Goal: Task Accomplishment & Management: Use online tool/utility

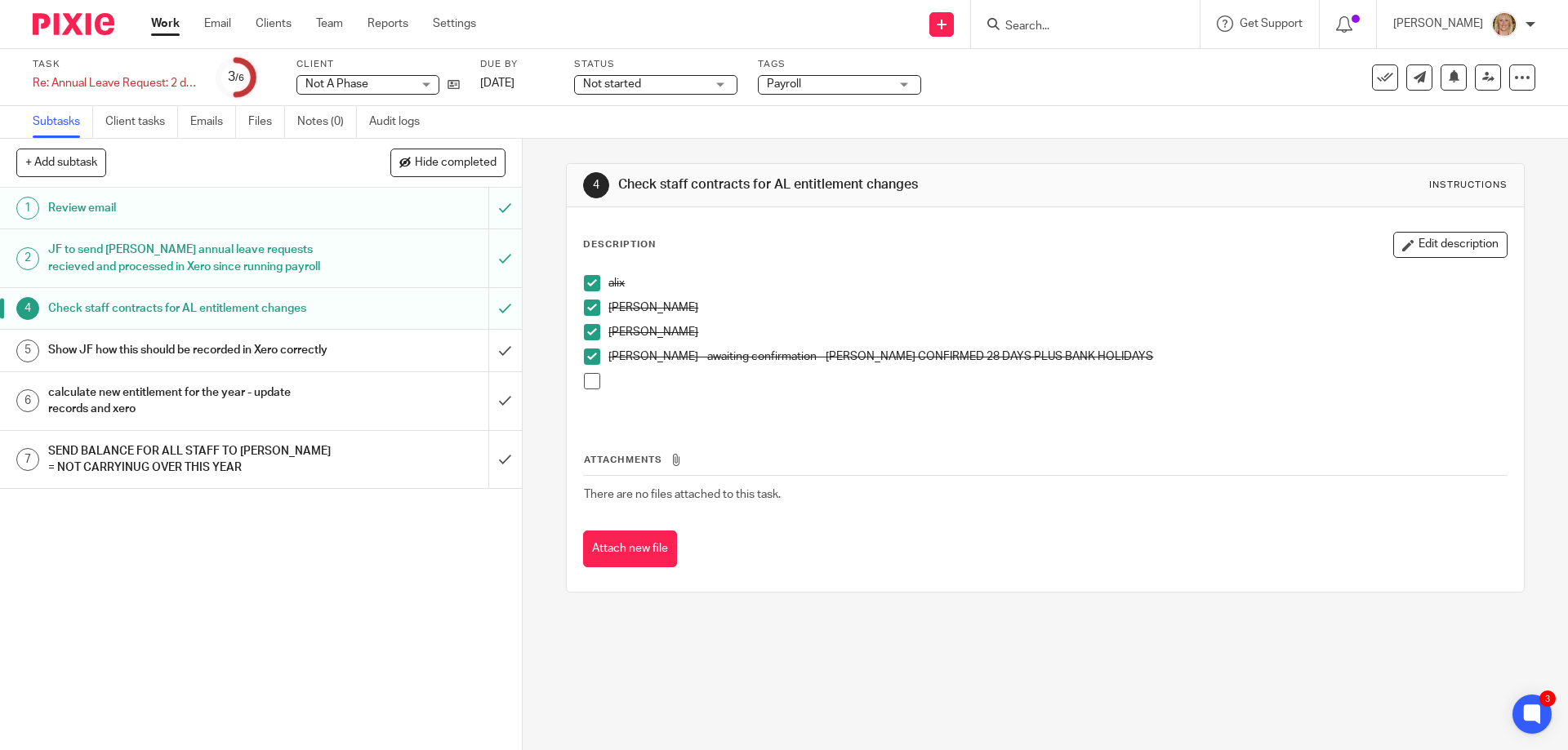
click at [1098, 26] on input "Search" at bounding box center [1077, 27] width 147 height 15
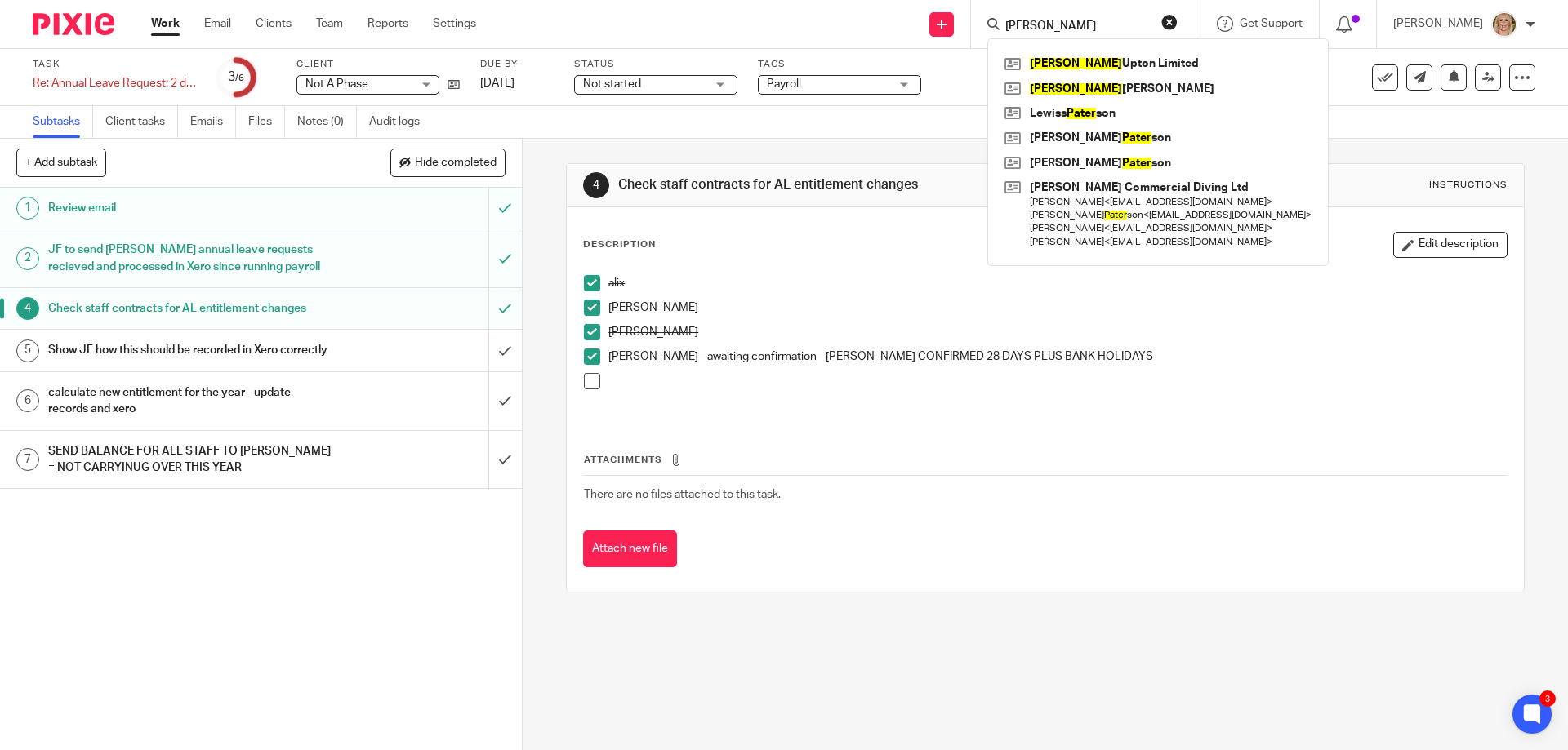
type input "peter"
click button "submit" at bounding box center [0, 0] width 0 height 0
click at [1147, 64] on link at bounding box center [1157, 63] width 315 height 25
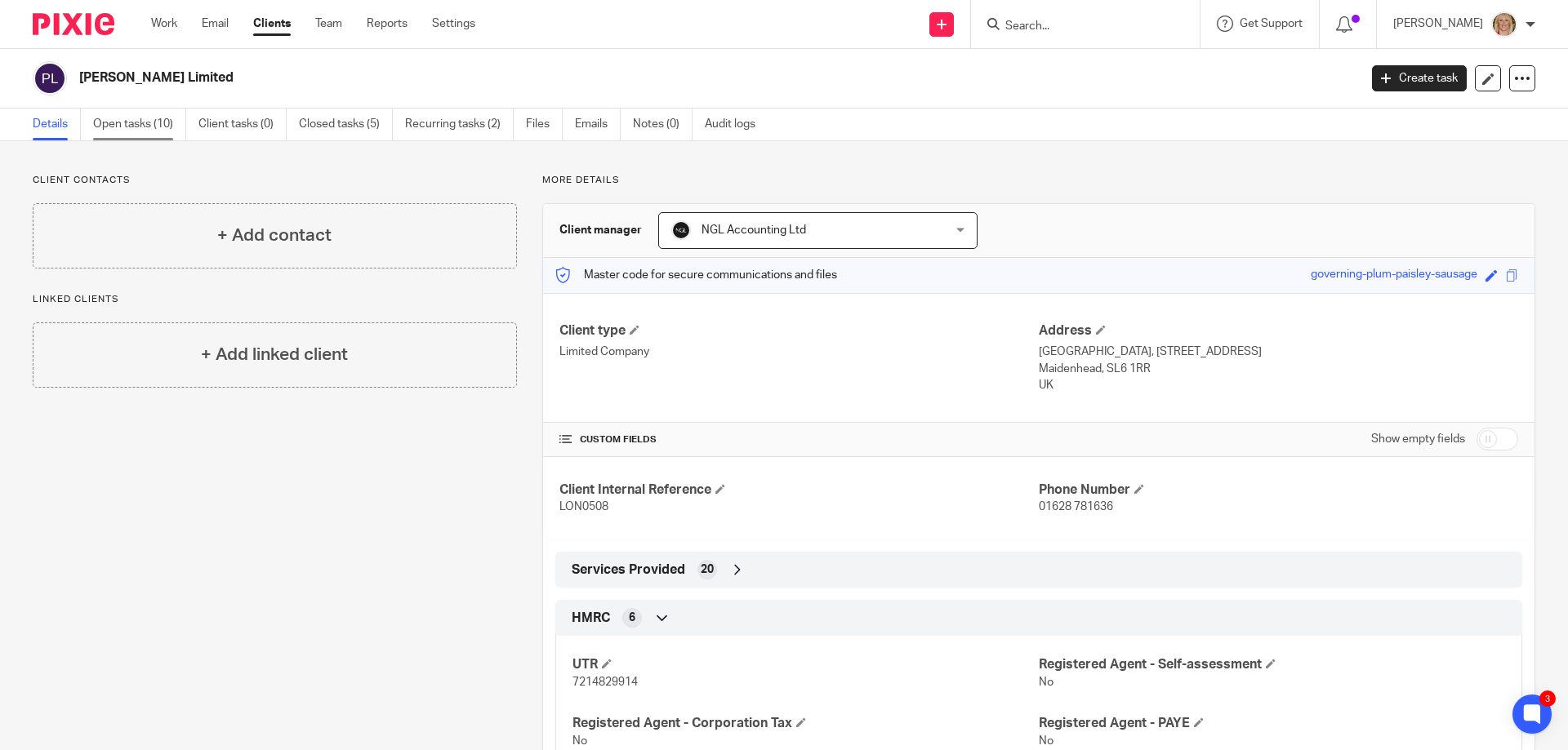
click at [158, 124] on link "Open tasks (10)" at bounding box center [139, 124] width 93 height 32
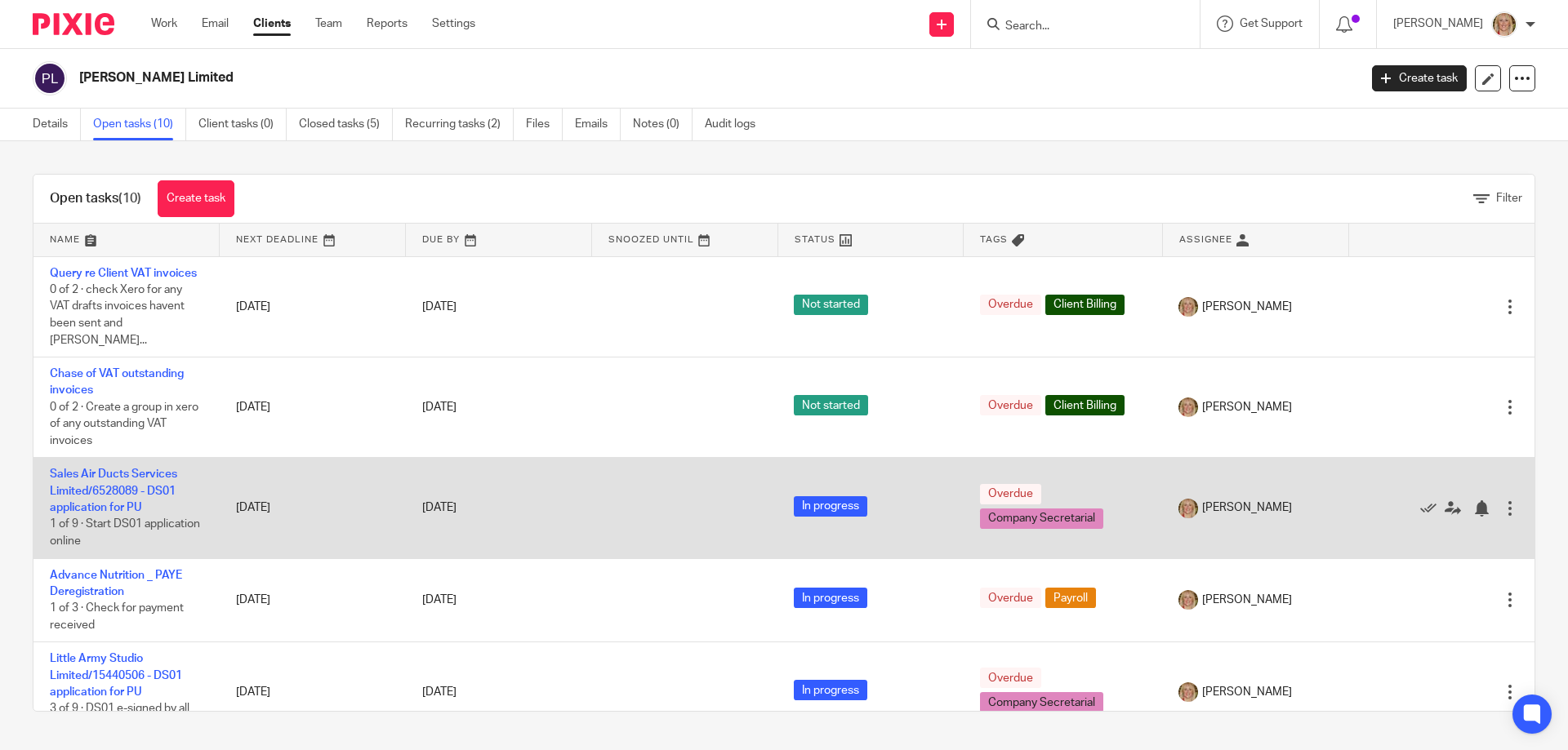
scroll to position [163, 0]
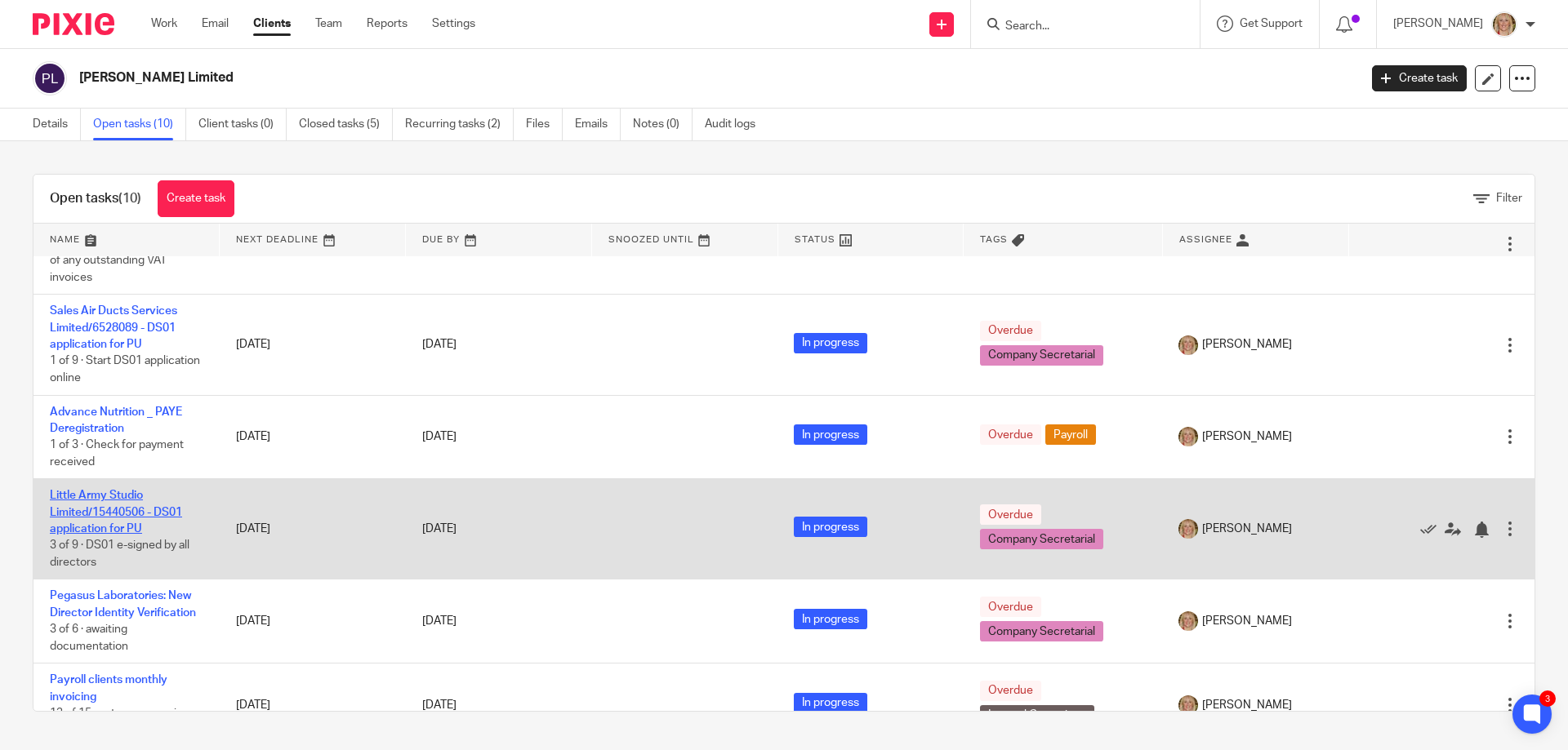
click at [110, 491] on link "Little Army Studio Limited/15440506 - DS01 application for PU" at bounding box center [116, 511] width 132 height 44
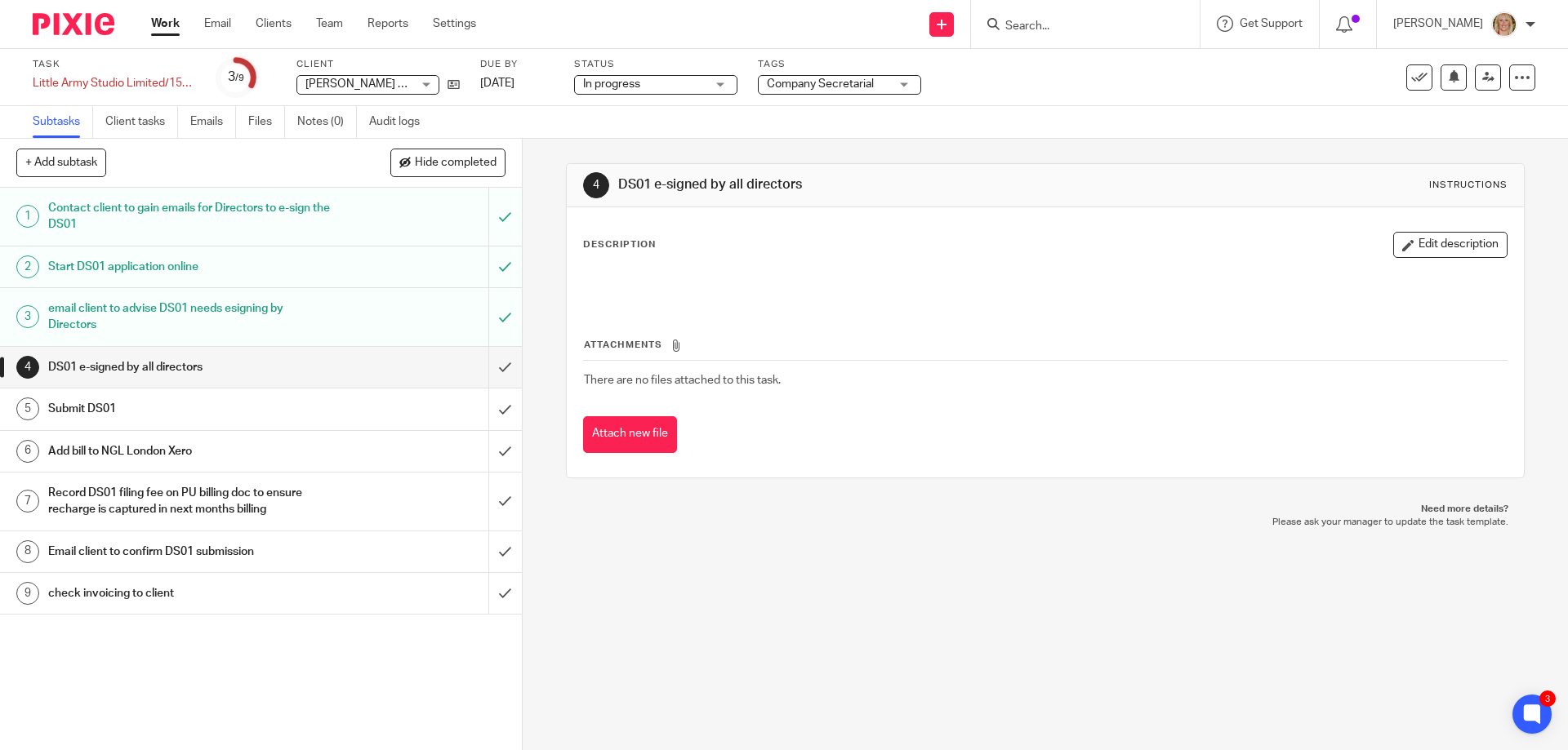
click at [406, 363] on div "DS01 e-signed by all directors" at bounding box center [260, 367] width 424 height 25
click at [492, 364] on input "submit" at bounding box center [261, 367] width 522 height 40
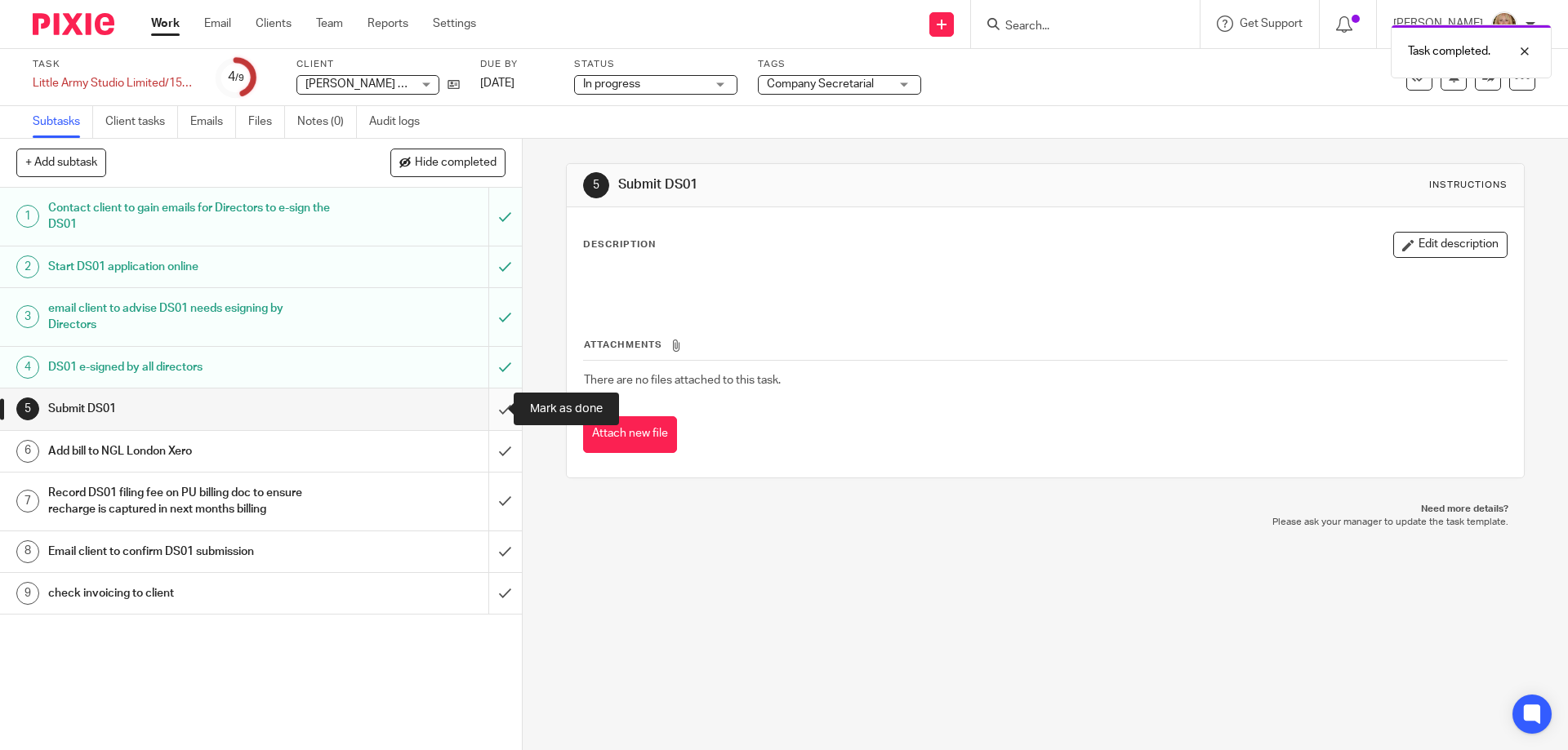
click at [489, 406] on input "submit" at bounding box center [261, 409] width 522 height 40
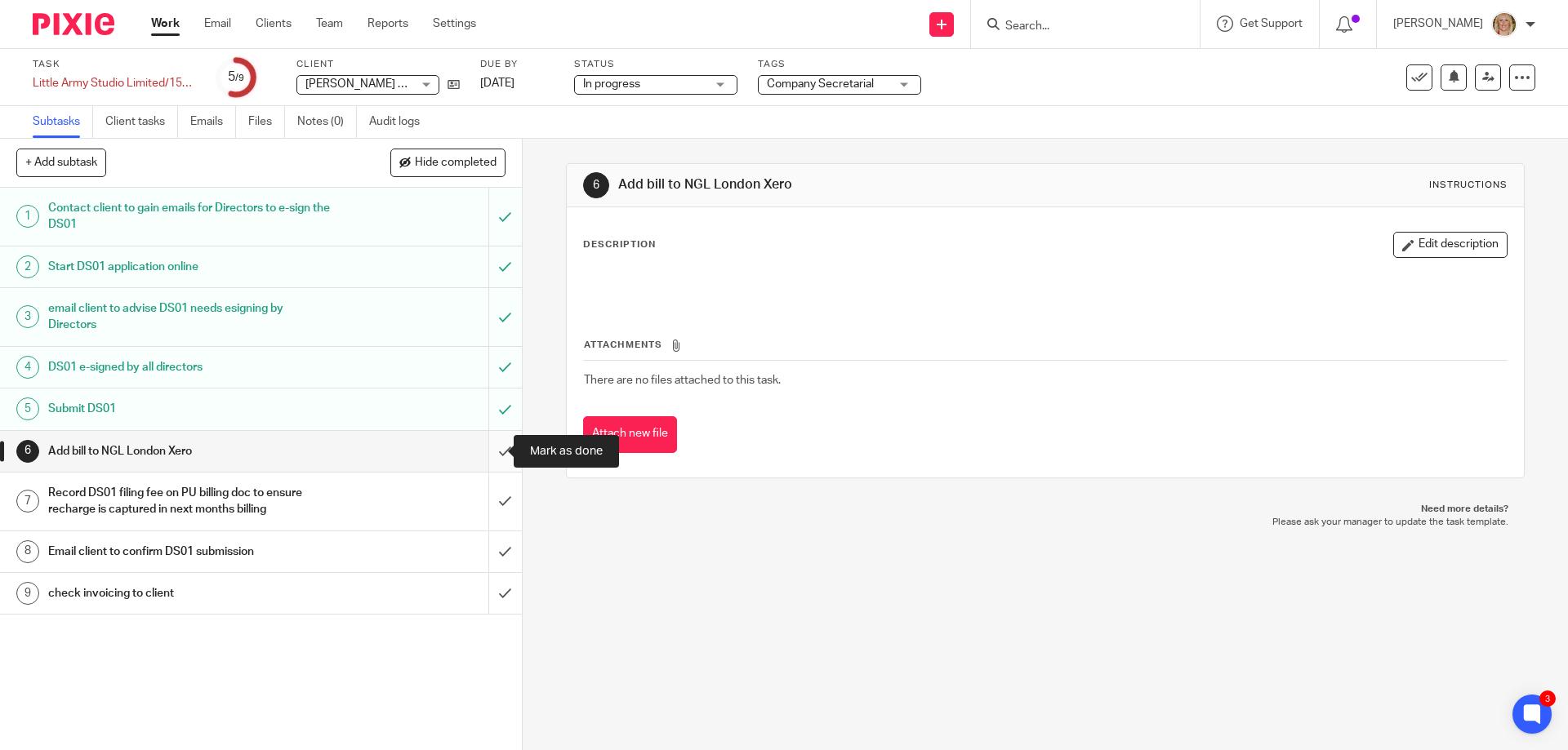
click at [487, 452] on input "submit" at bounding box center [261, 451] width 522 height 40
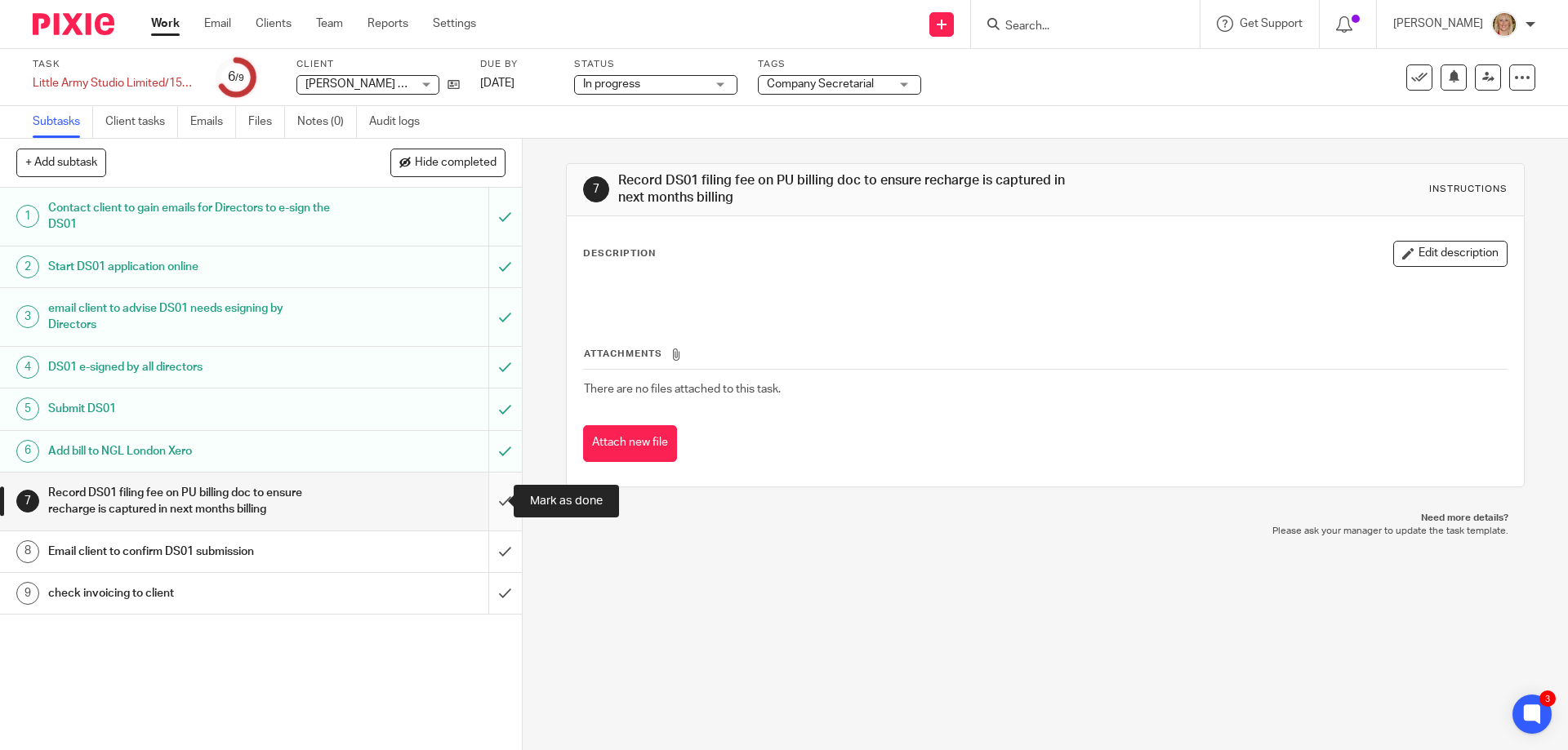
click at [484, 501] on input "submit" at bounding box center [261, 501] width 522 height 58
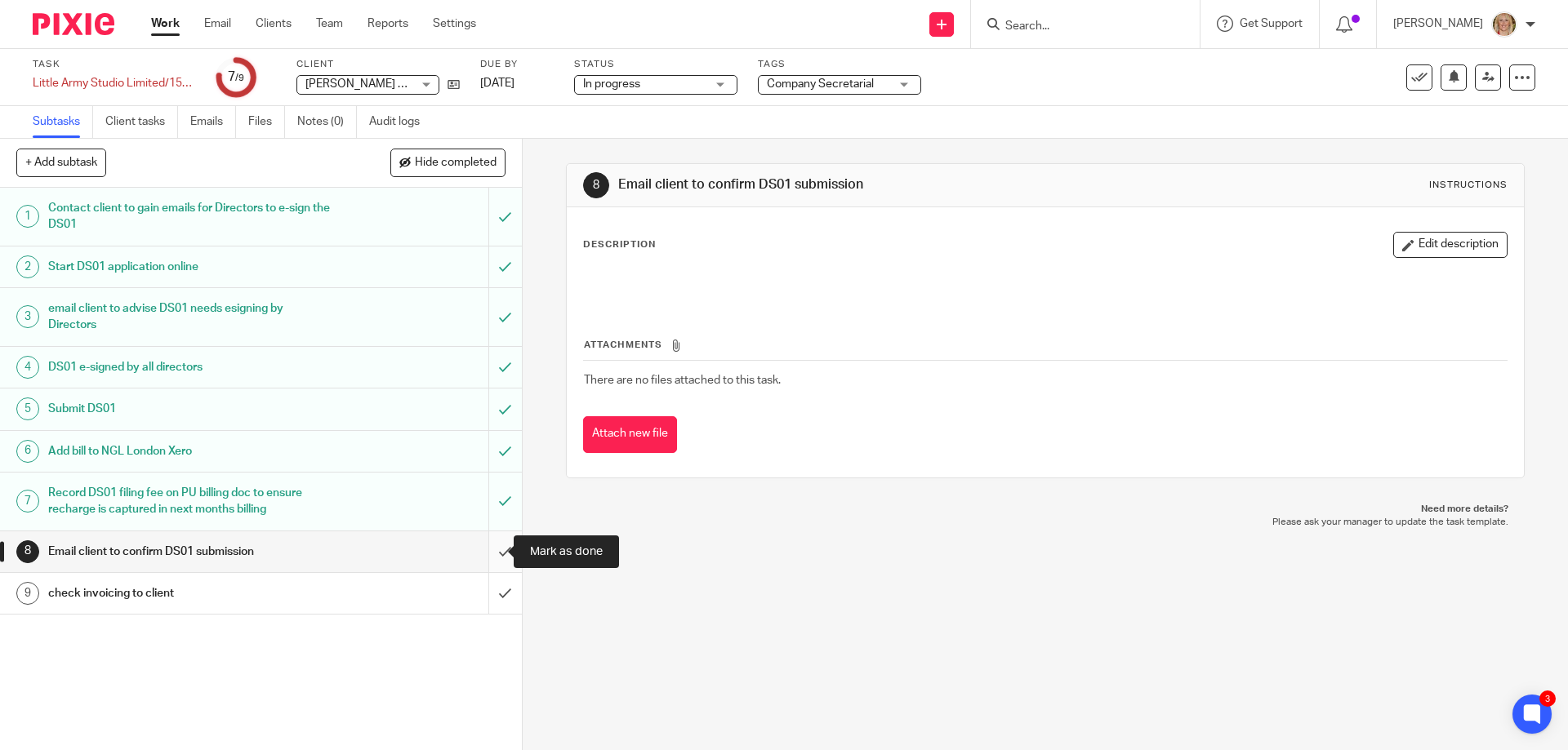
click at [488, 552] on input "submit" at bounding box center [261, 551] width 522 height 40
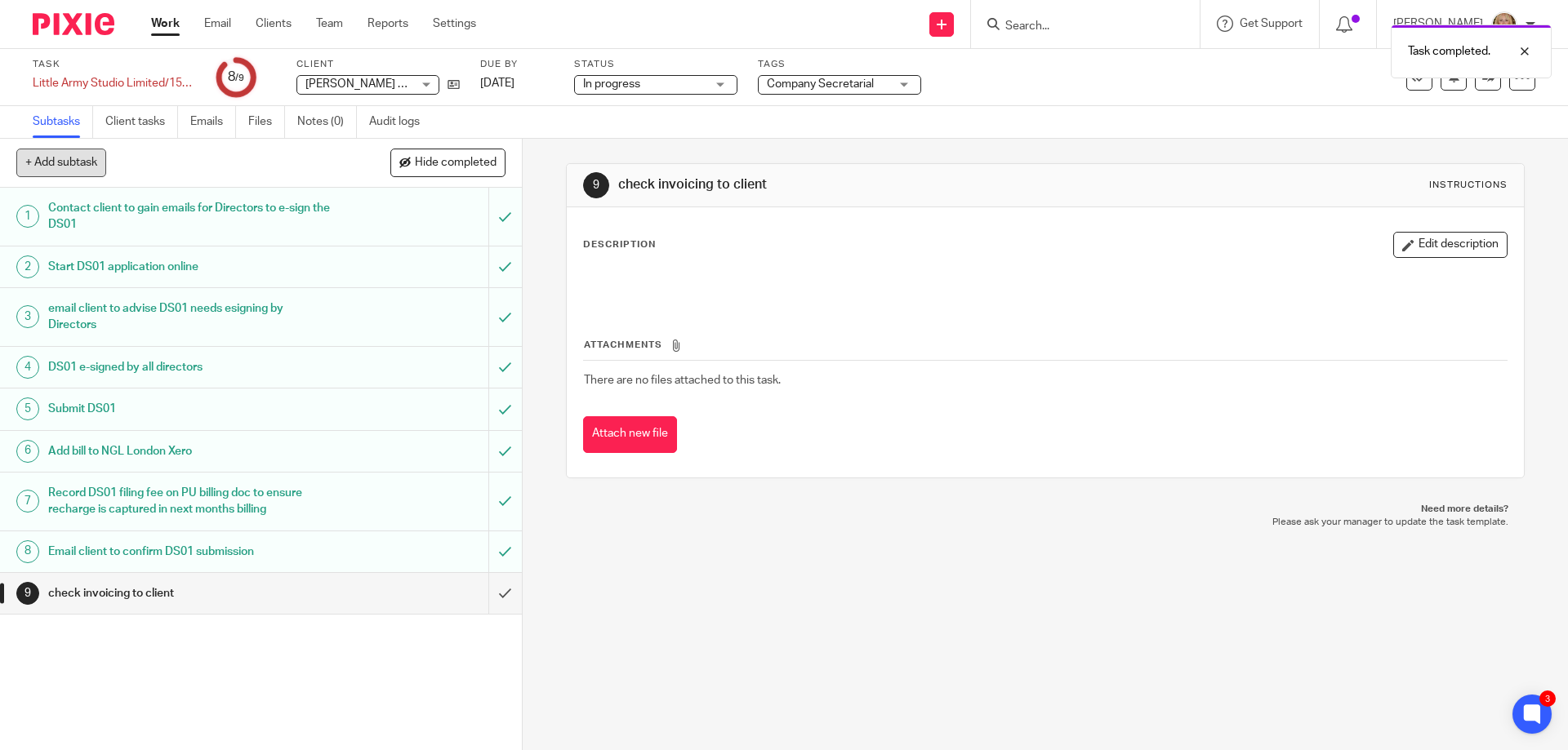
click at [71, 167] on button "+ Add subtask" at bounding box center [61, 163] width 90 height 28
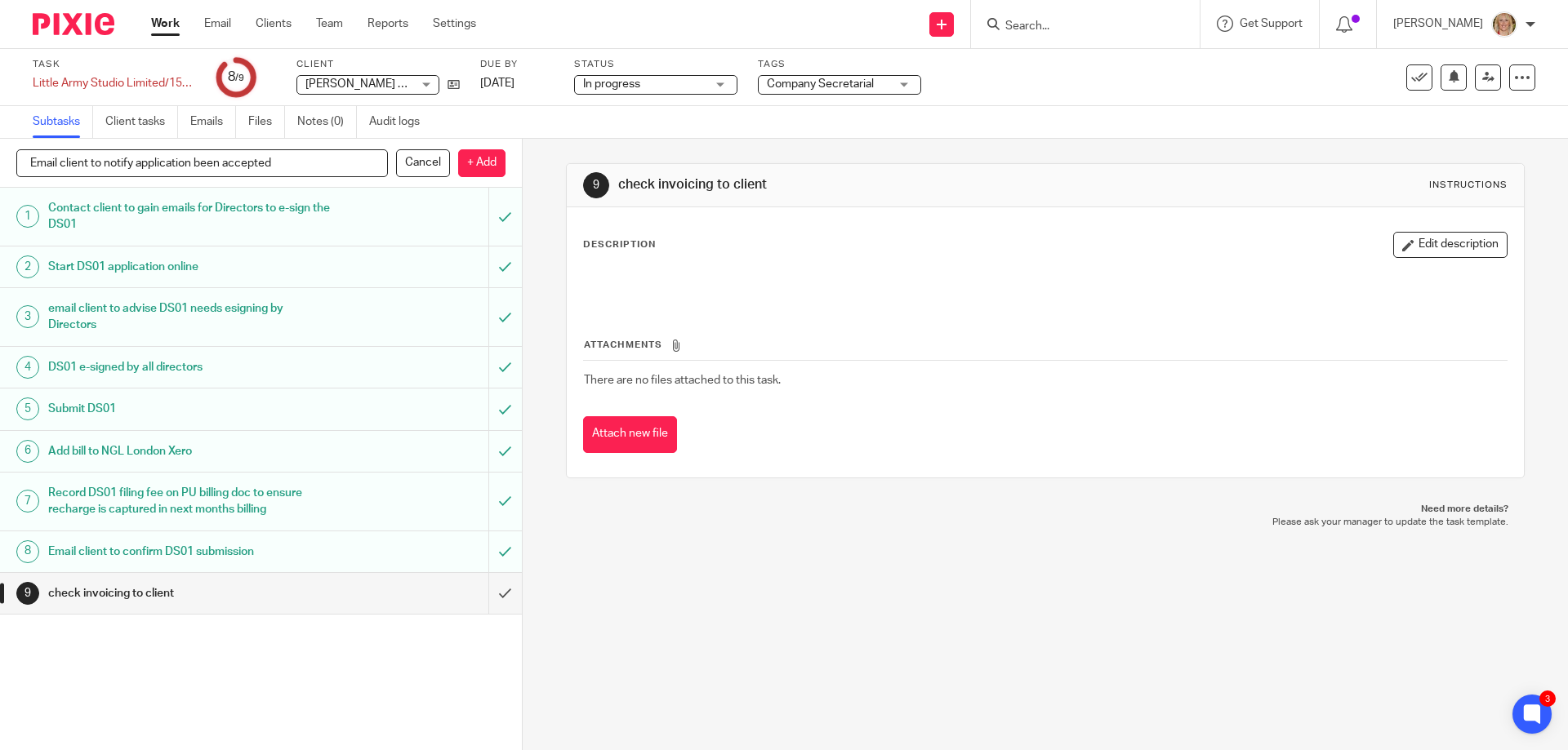
type input "Email client to notify application been accepted"
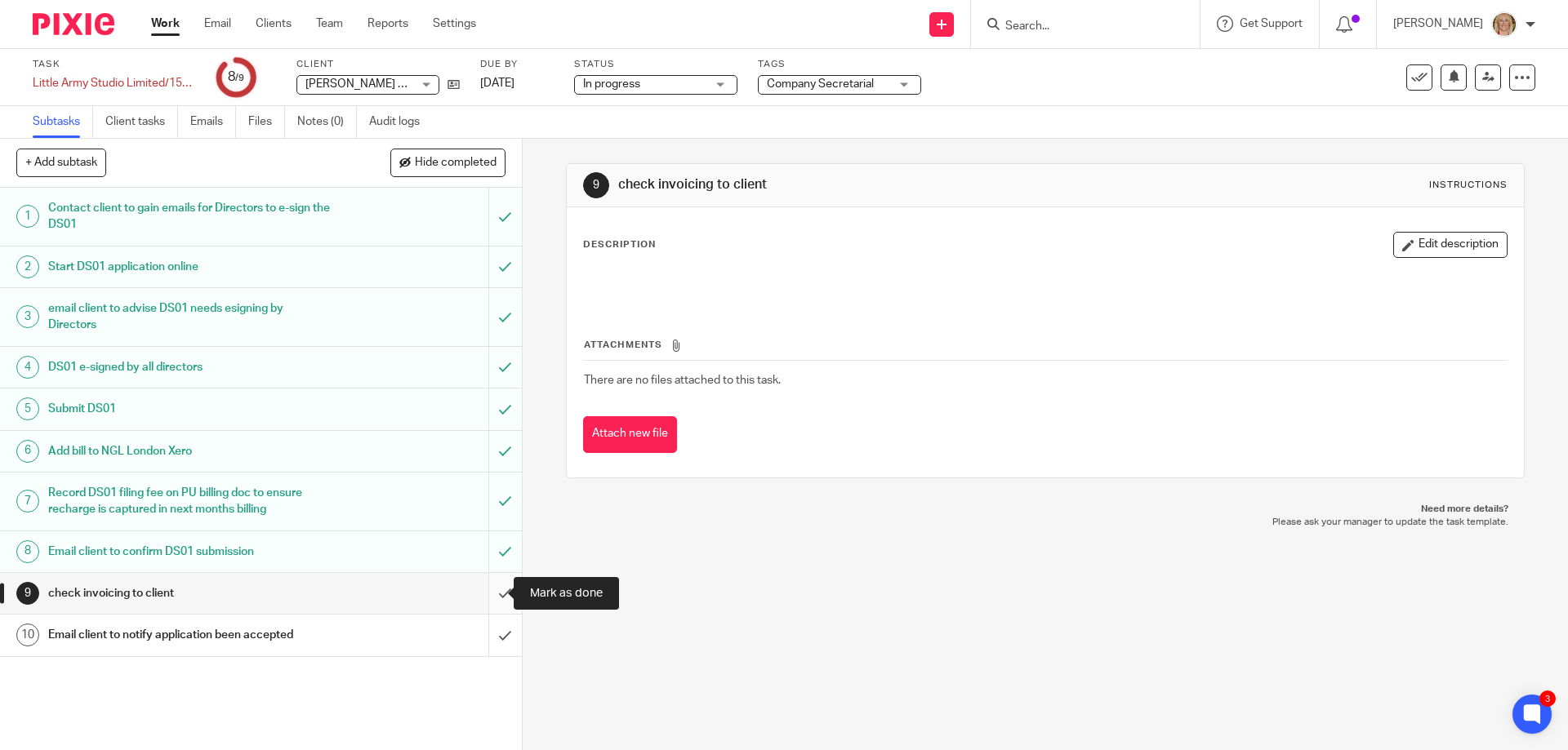
click at [490, 593] on input "submit" at bounding box center [261, 593] width 522 height 40
